Goal: Task Accomplishment & Management: Use online tool/utility

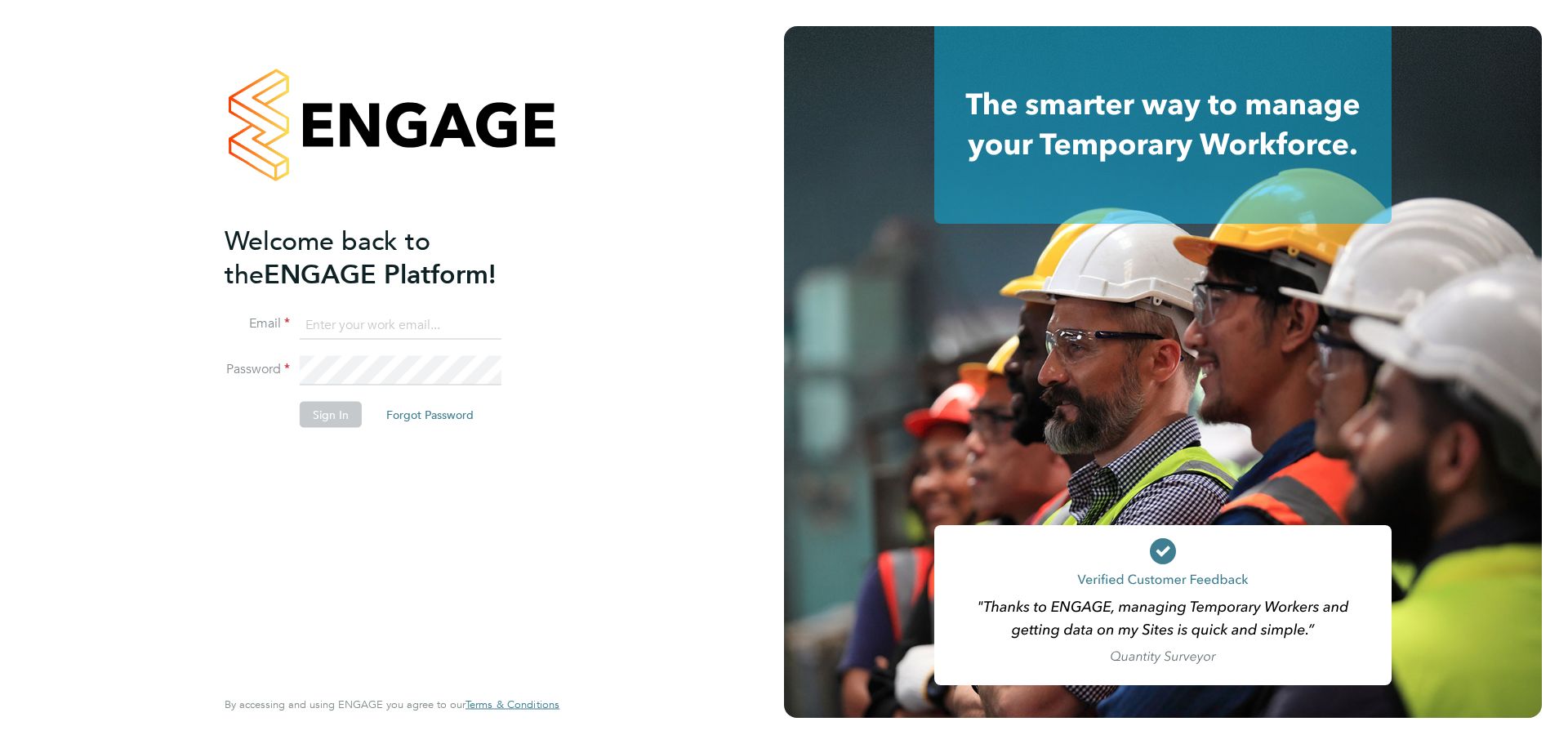
type input "louis.woodcock@vistry.co.uk"
click at [308, 405] on button "Sign In" at bounding box center [330, 415] width 62 height 26
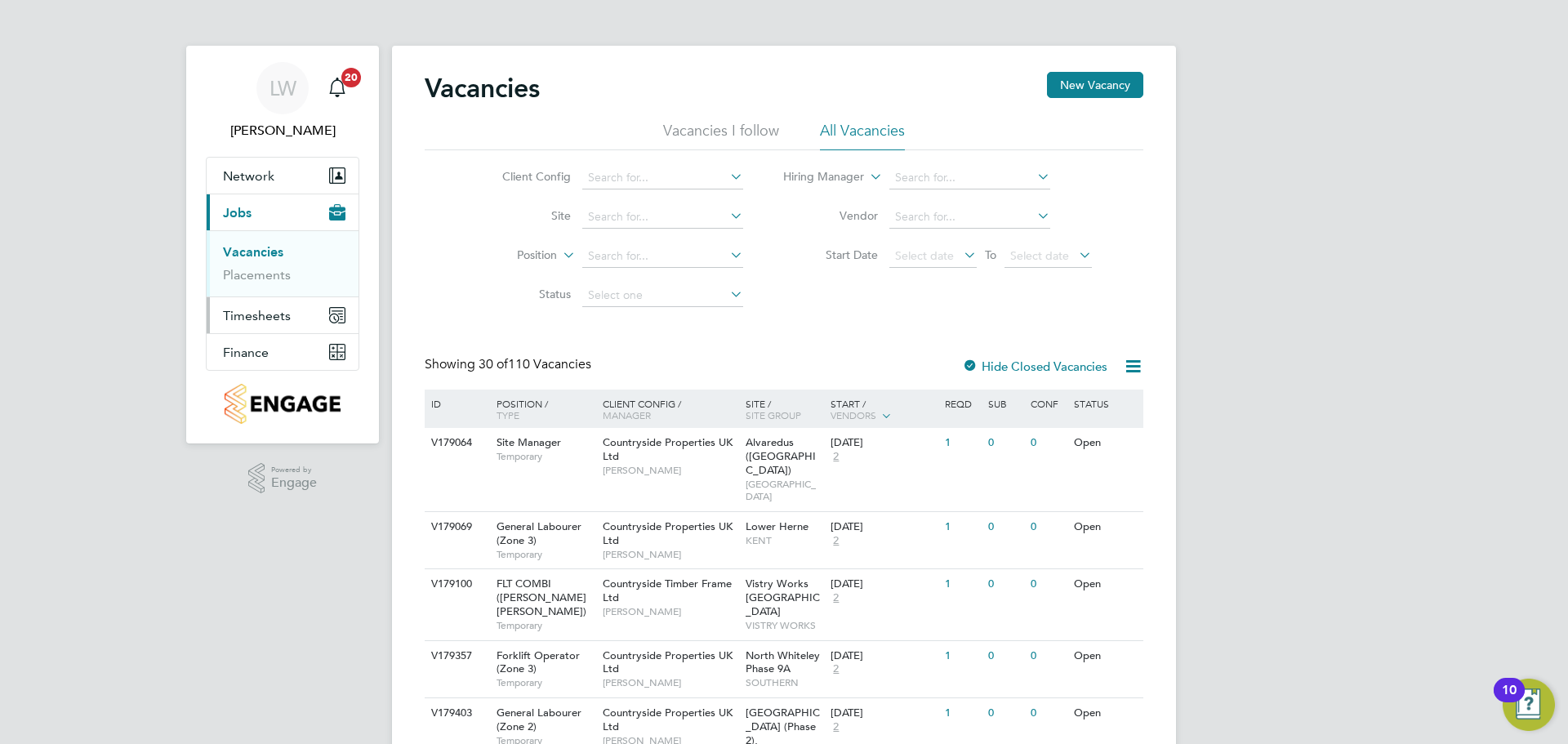
click at [280, 321] on span "Timesheets" at bounding box center [256, 315] width 67 height 16
click at [257, 298] on li "Timesheets" at bounding box center [284, 293] width 123 height 23
click at [259, 292] on link "Timesheets" at bounding box center [256, 289] width 67 height 16
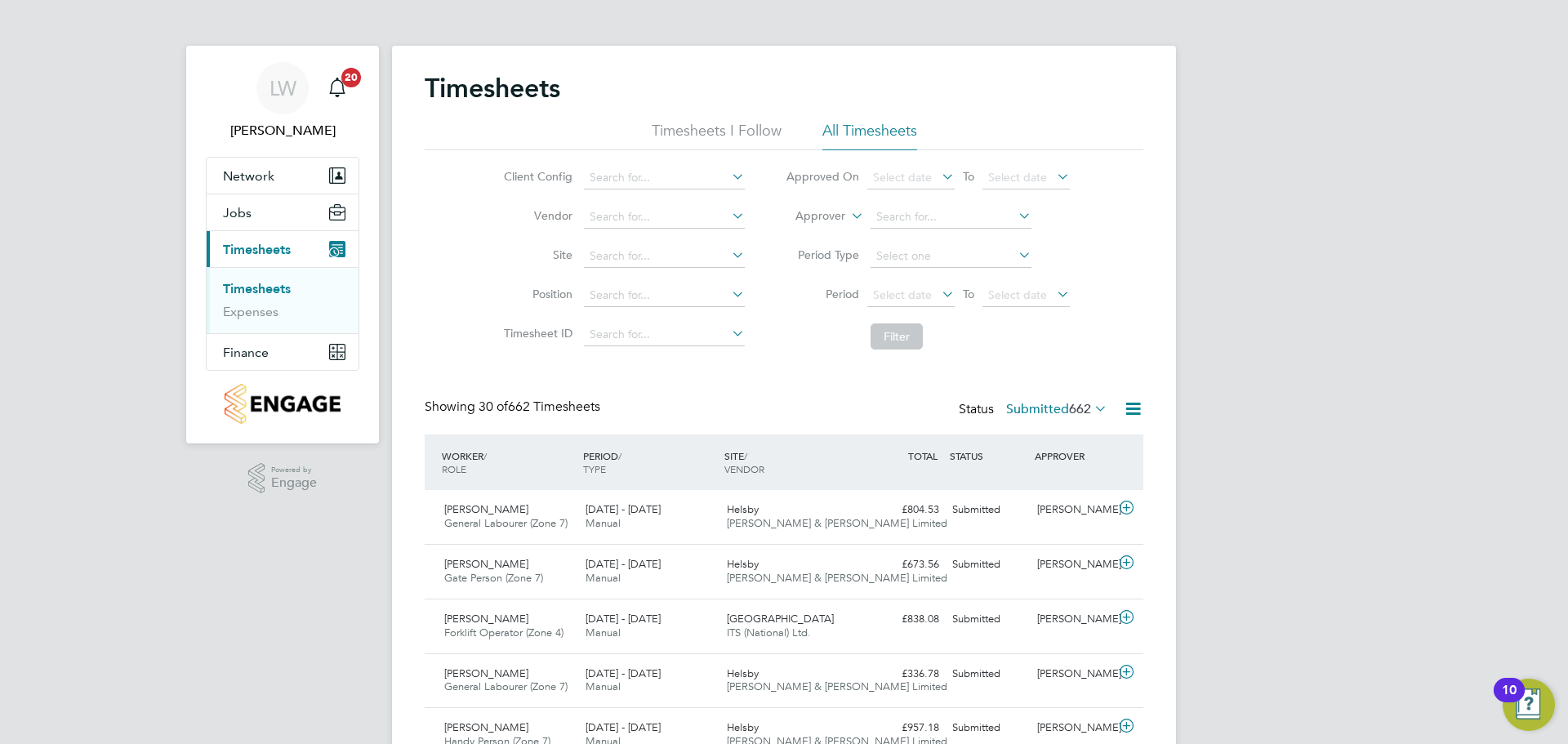
click at [1047, 404] on label "Submitted 662" at bounding box center [1057, 409] width 102 height 17
click at [685, 261] on input at bounding box center [664, 257] width 161 height 23
click at [652, 271] on li "[GEOGRAPHIC_DATA]" at bounding box center [663, 279] width 162 height 22
type input "[GEOGRAPHIC_DATA]"
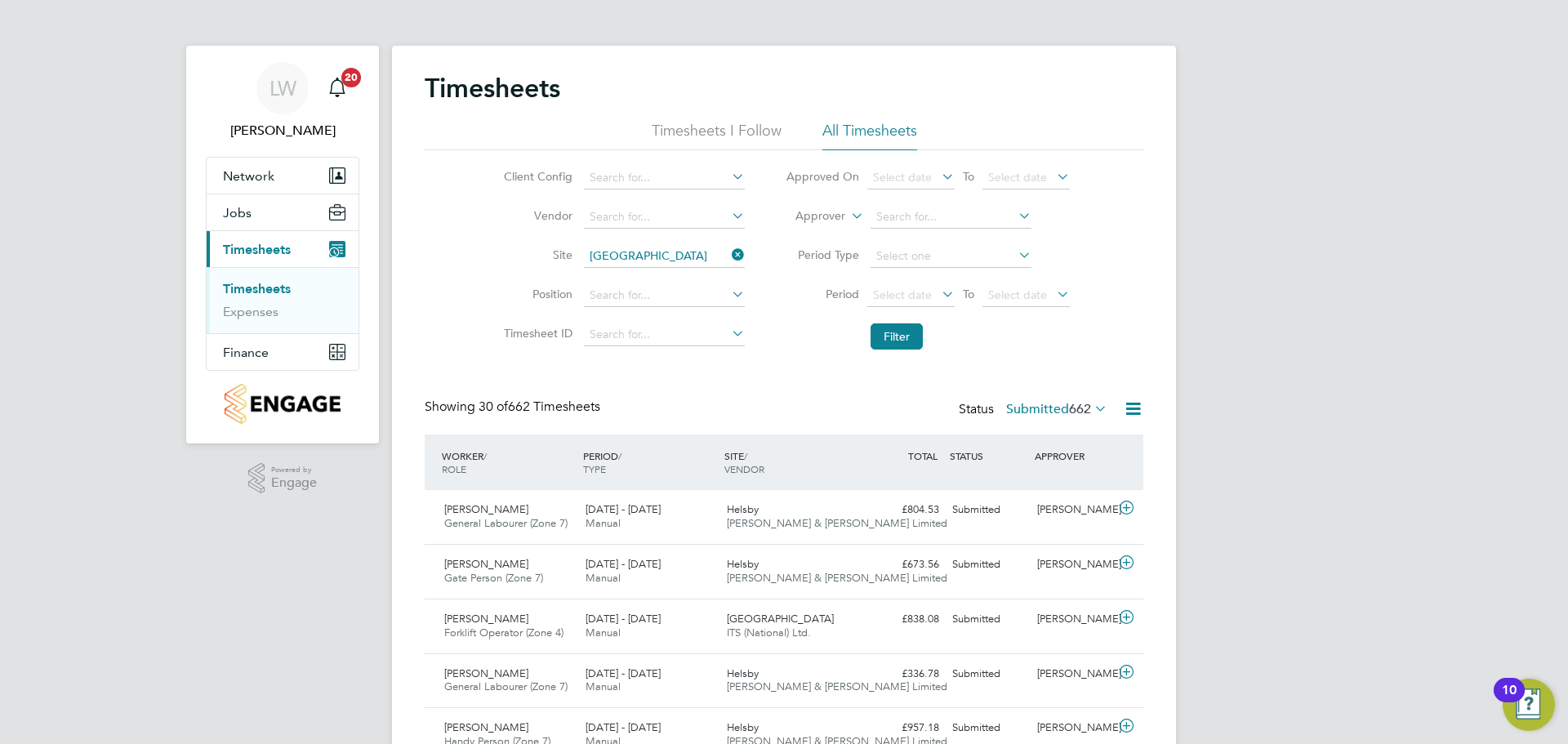
click at [924, 338] on li "Filter" at bounding box center [927, 337] width 325 height 42
click at [914, 333] on button "Filter" at bounding box center [897, 337] width 53 height 26
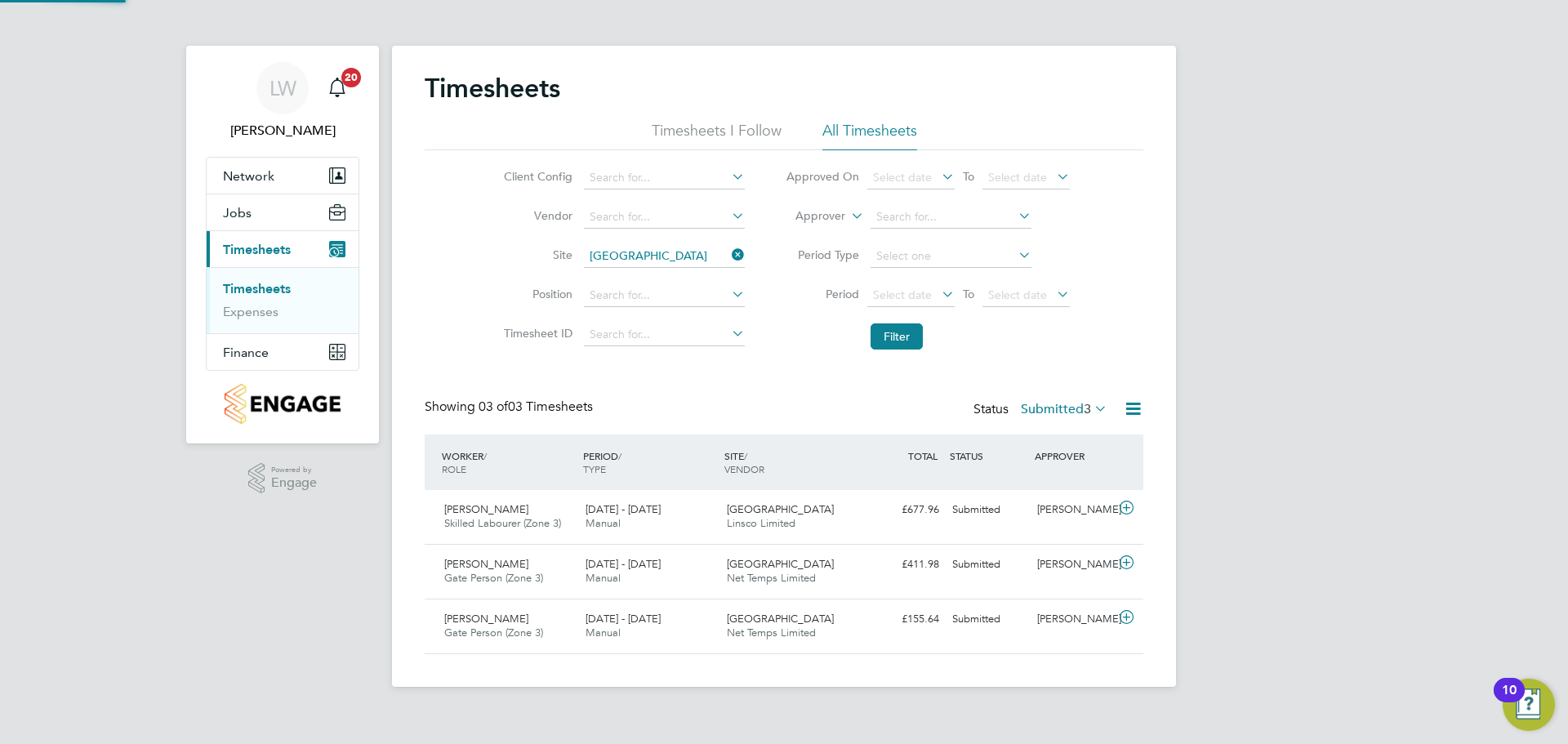
click at [1077, 413] on label "Submitted 3" at bounding box center [1064, 409] width 87 height 17
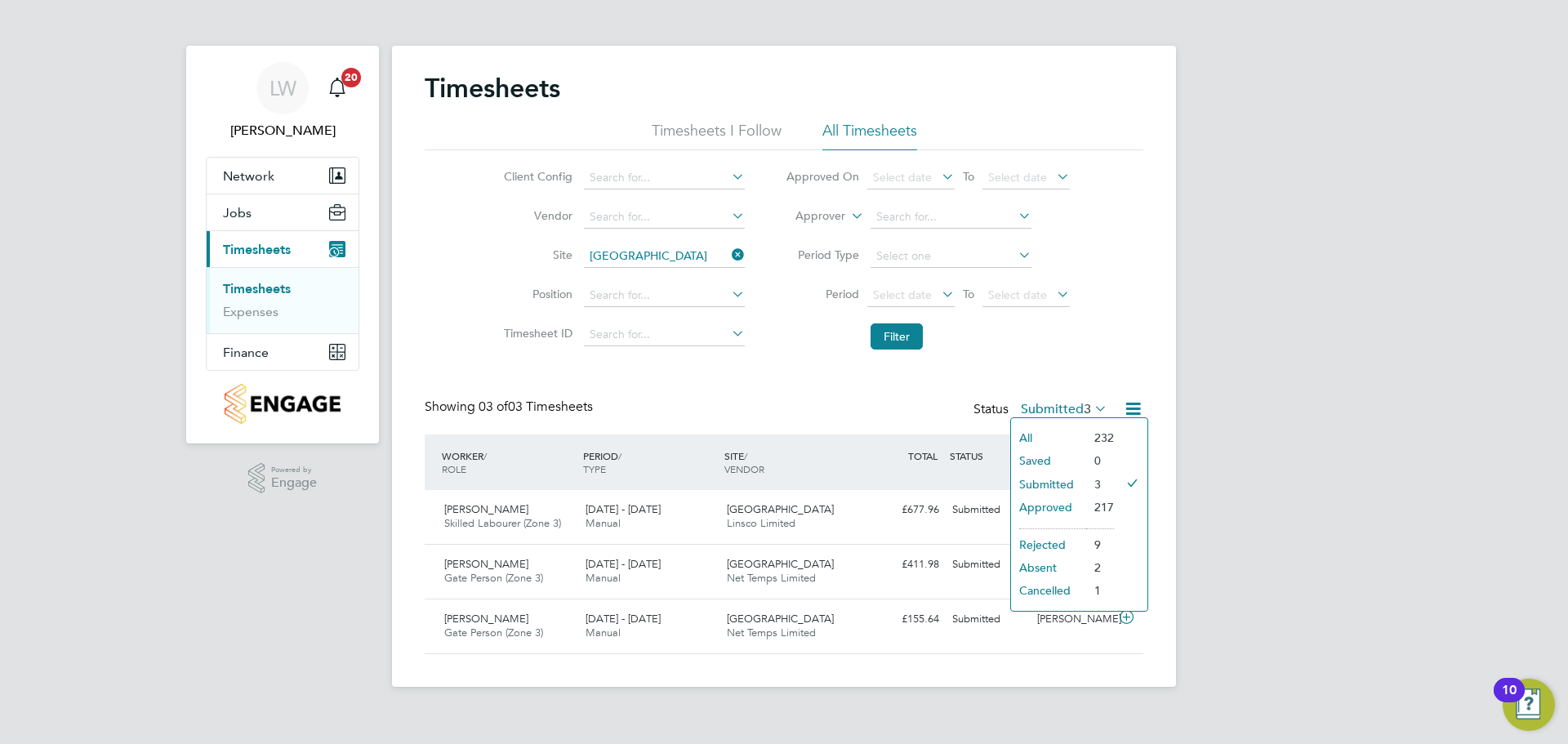
click at [1070, 438] on li "All" at bounding box center [1049, 437] width 75 height 23
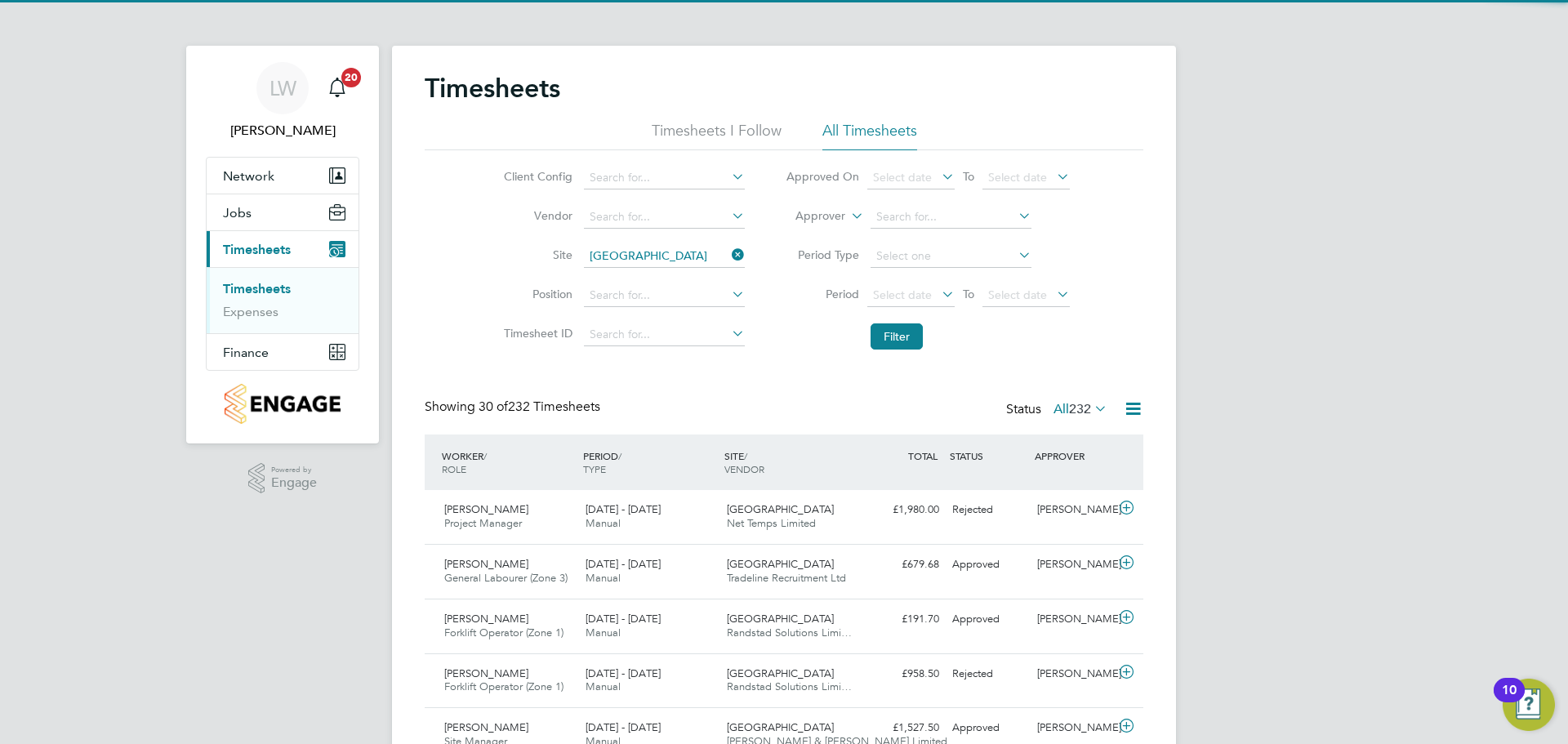
click at [1117, 407] on div at bounding box center [1126, 408] width 32 height 20
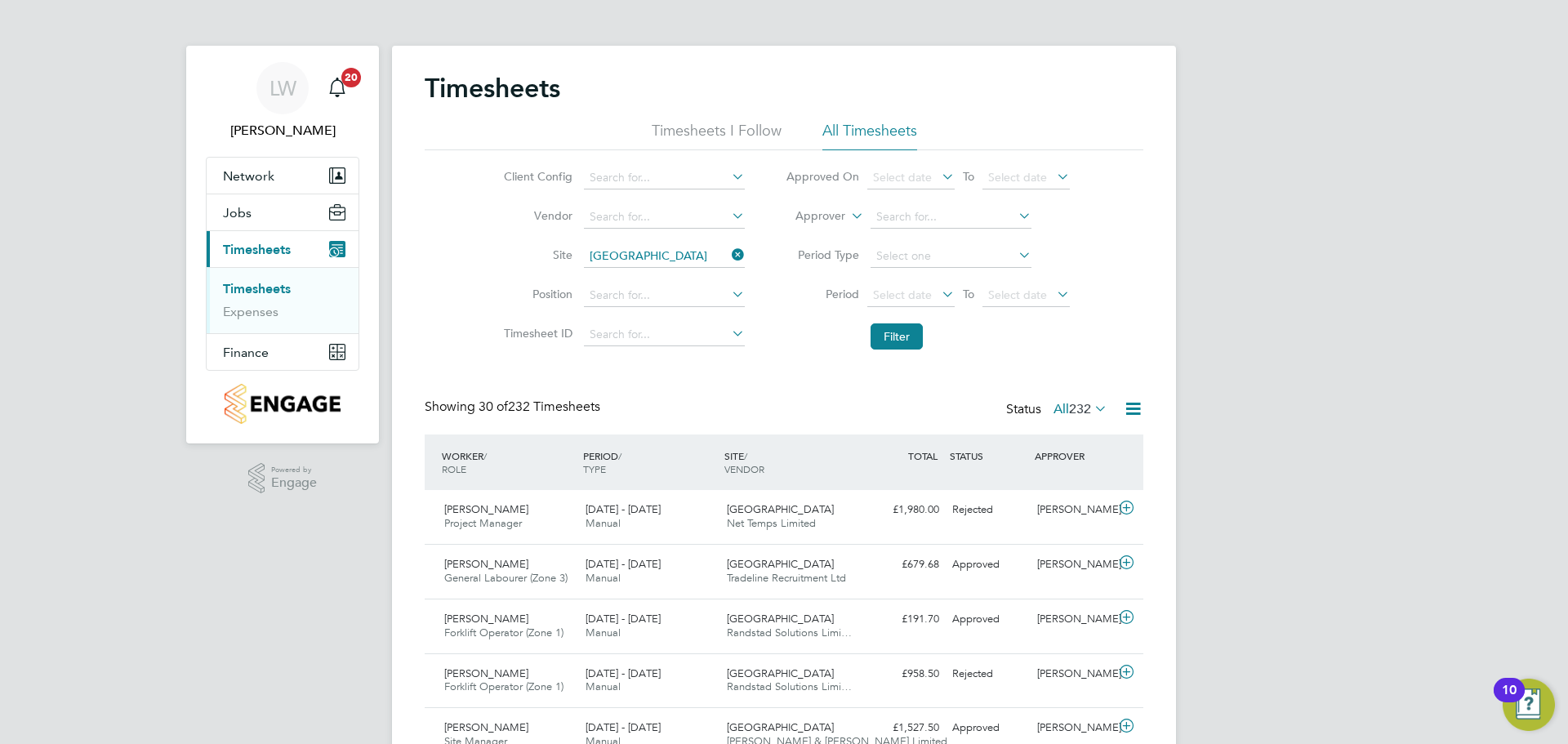
click at [1132, 407] on icon at bounding box center [1132, 408] width 20 height 20
